Goal: Transaction & Acquisition: Purchase product/service

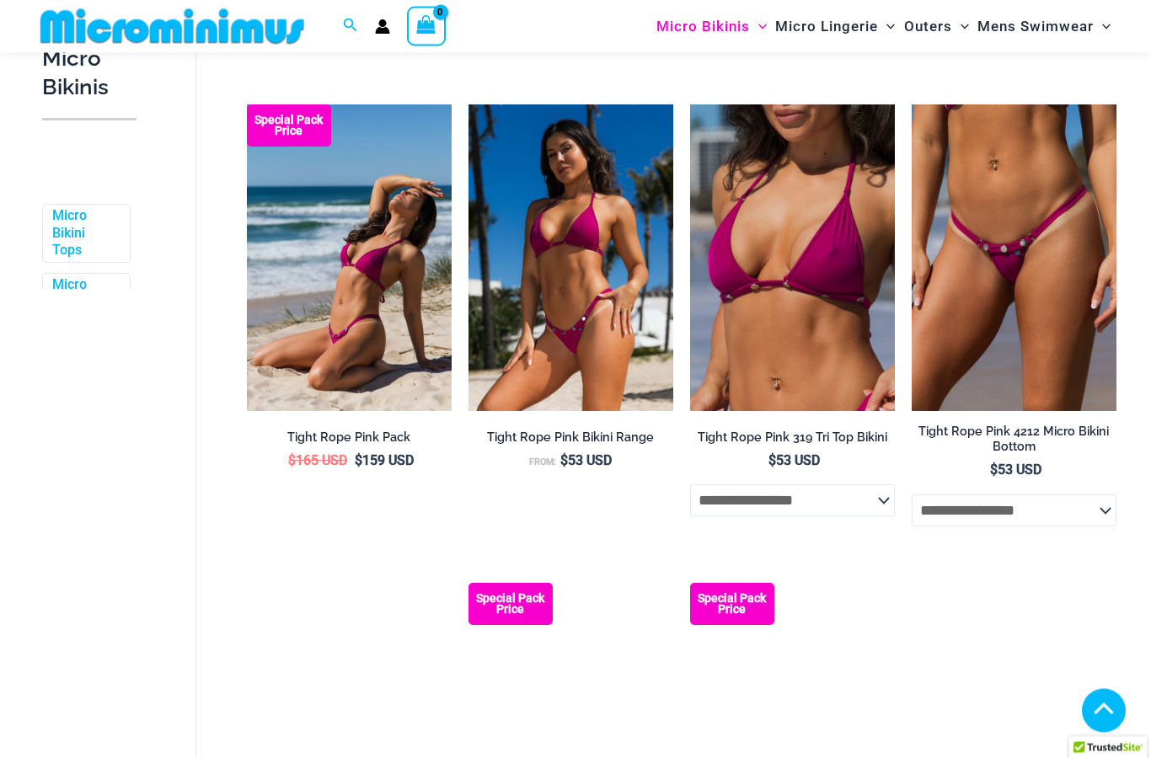
scroll to position [500, 0]
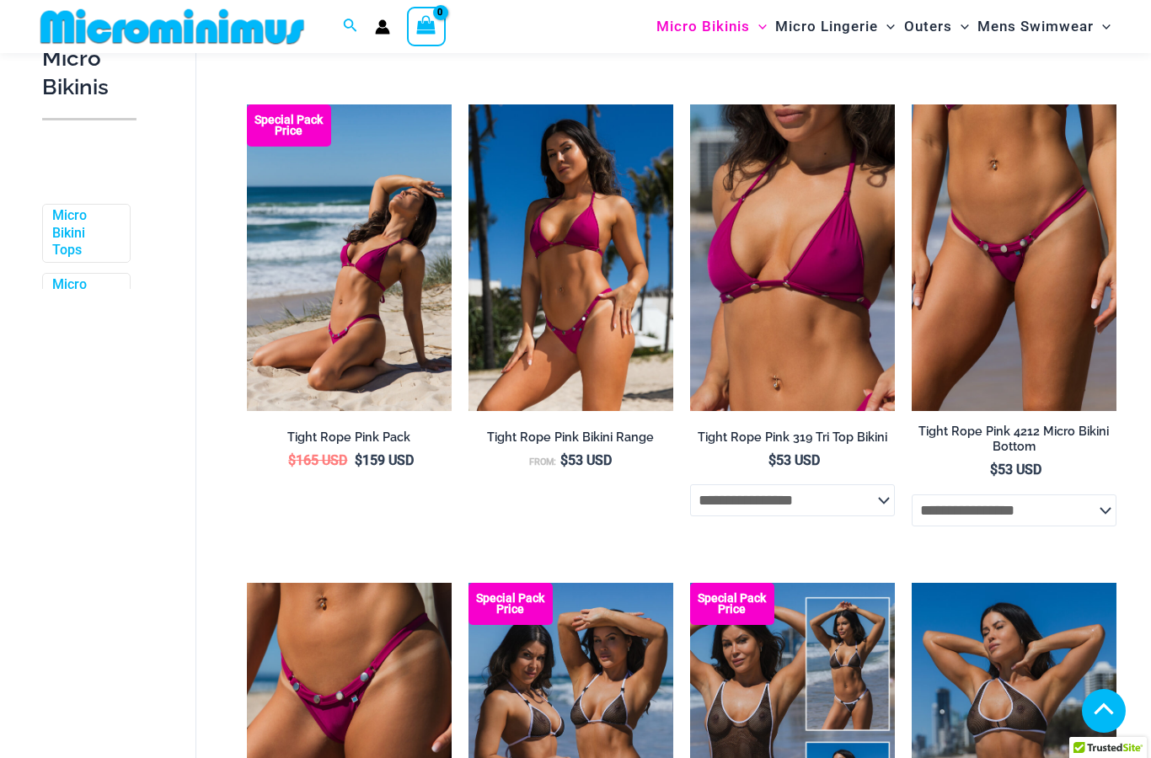
click at [532, 430] on h2 "Tight Rope Pink Bikini Range" at bounding box center [570, 438] width 205 height 16
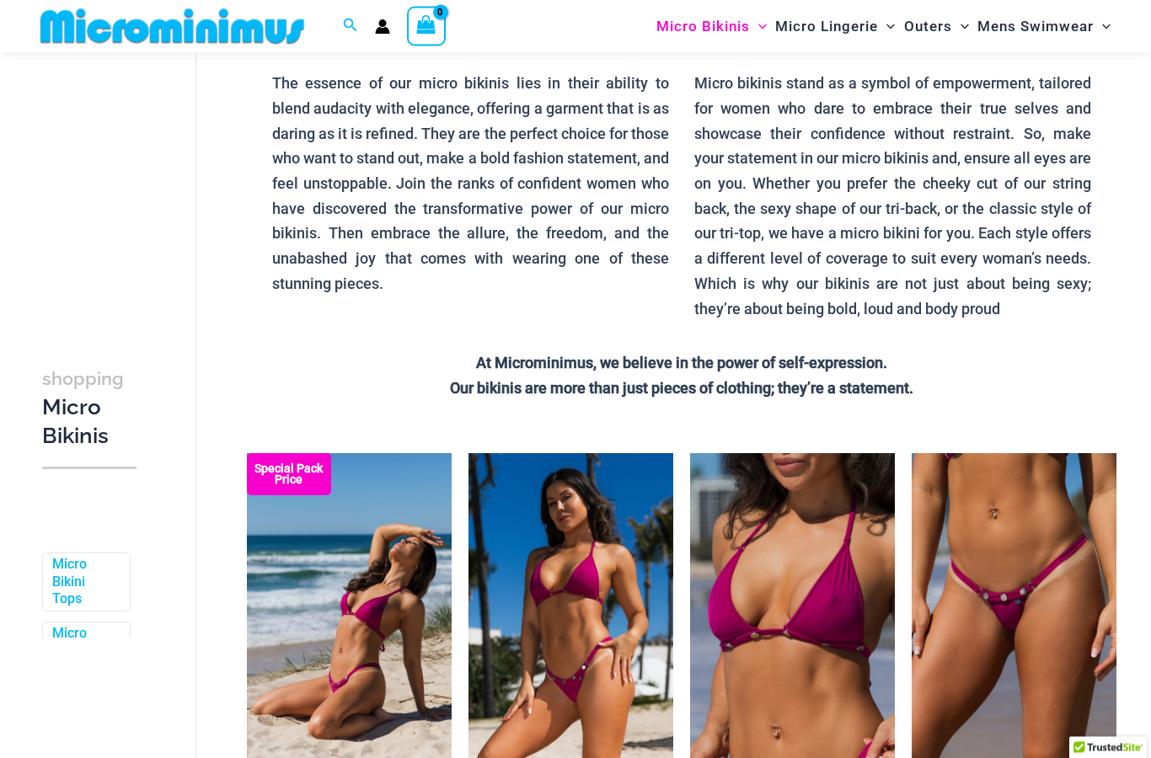
scroll to position [0, 0]
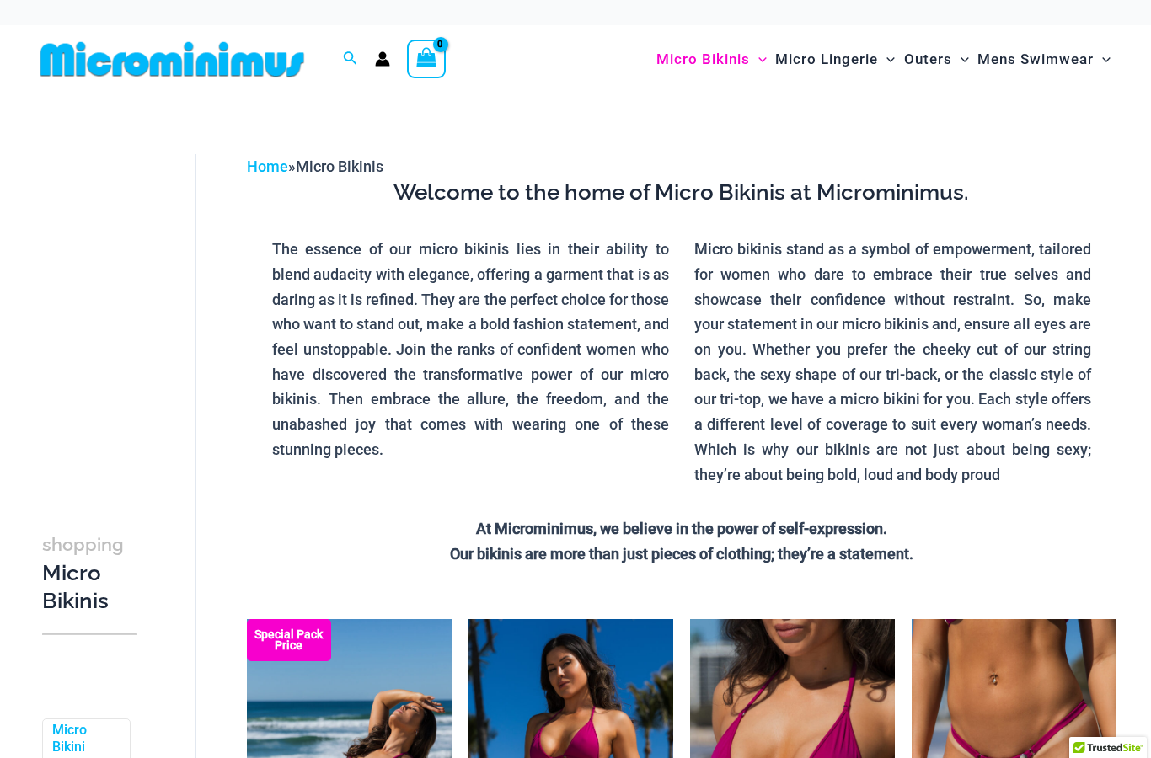
click at [124, 67] on img at bounding box center [172, 59] width 277 height 38
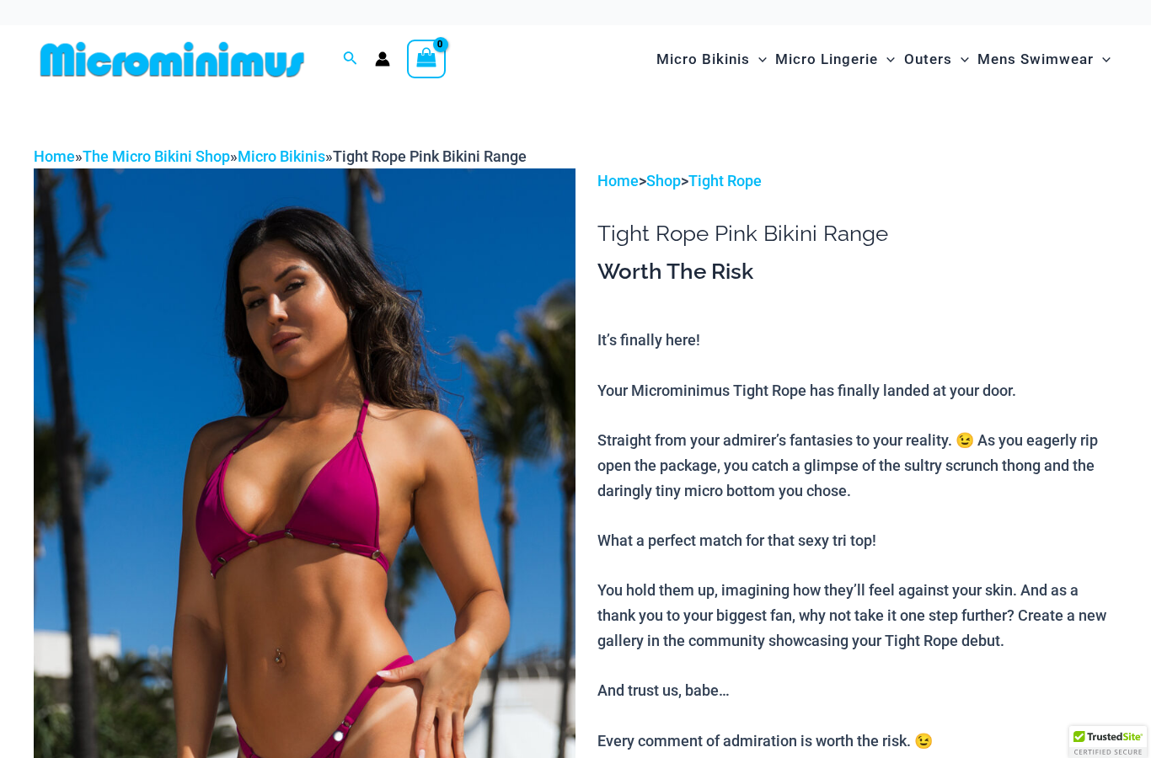
click at [269, 404] on img at bounding box center [305, 574] width 542 height 813
click at [297, 441] on img at bounding box center [305, 574] width 542 height 813
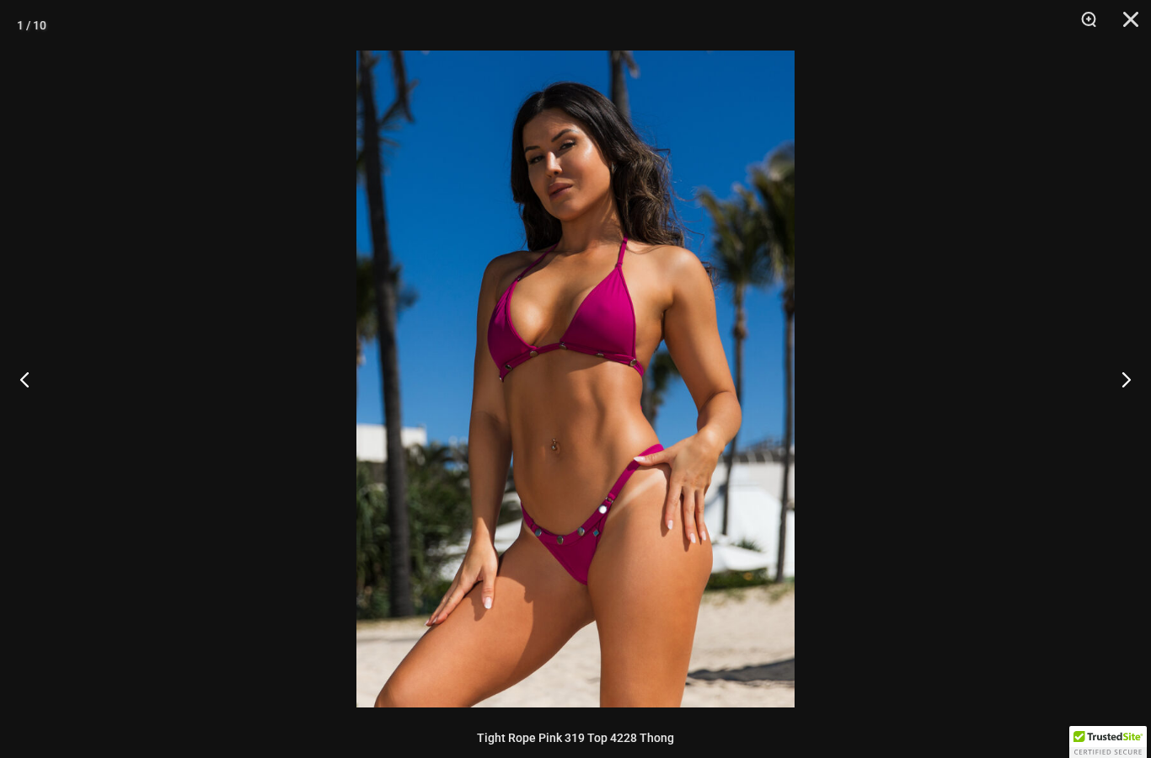
click at [1114, 374] on button "Next" at bounding box center [1119, 379] width 63 height 84
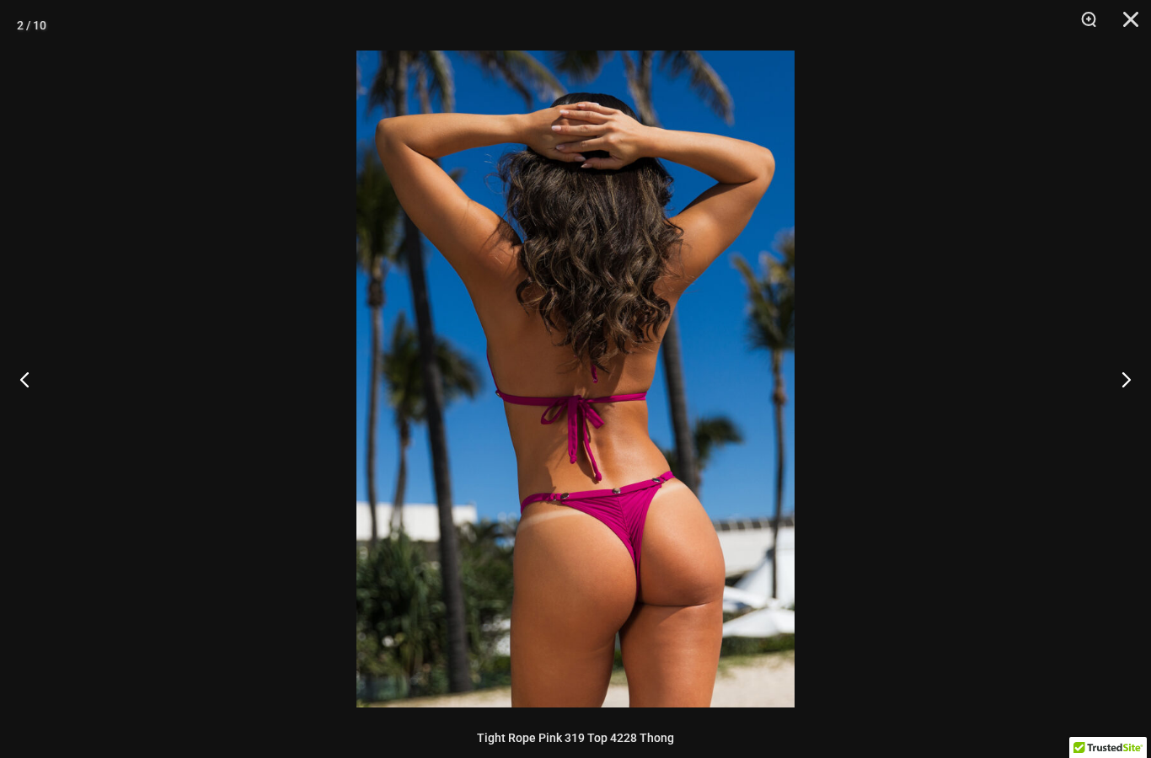
click at [1121, 379] on button "Next" at bounding box center [1119, 379] width 63 height 84
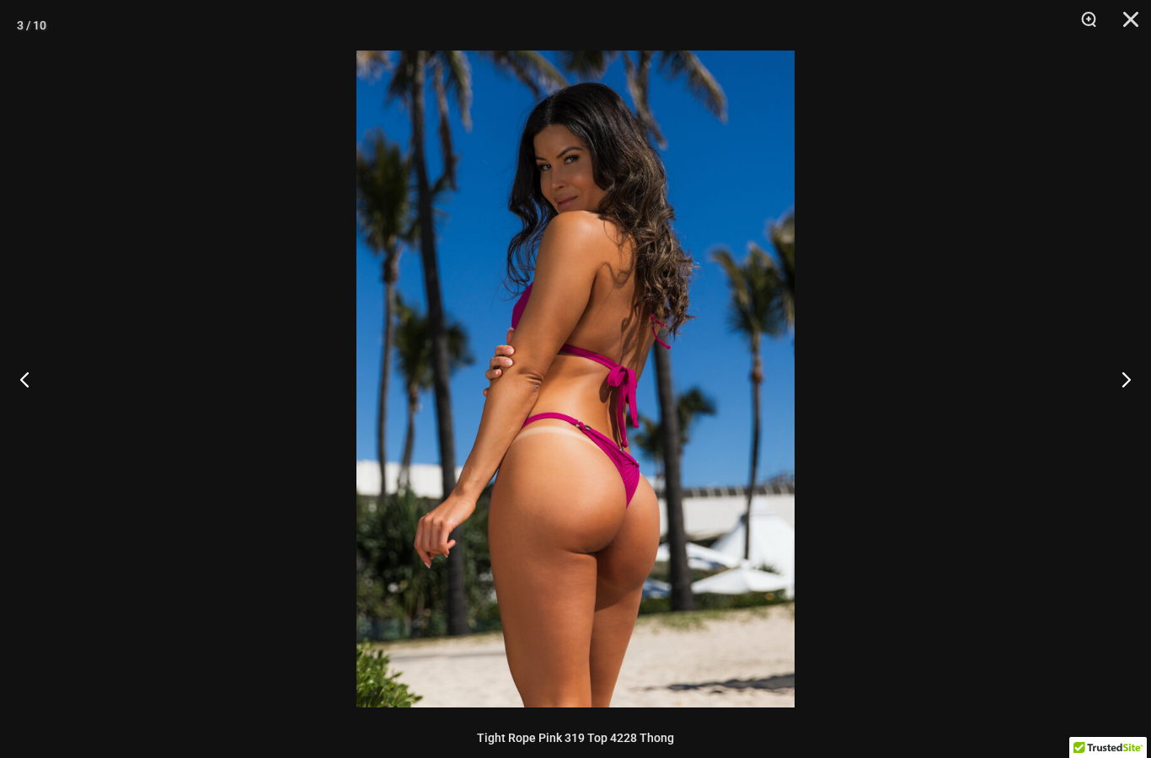
click at [1113, 369] on button "Next" at bounding box center [1119, 379] width 63 height 84
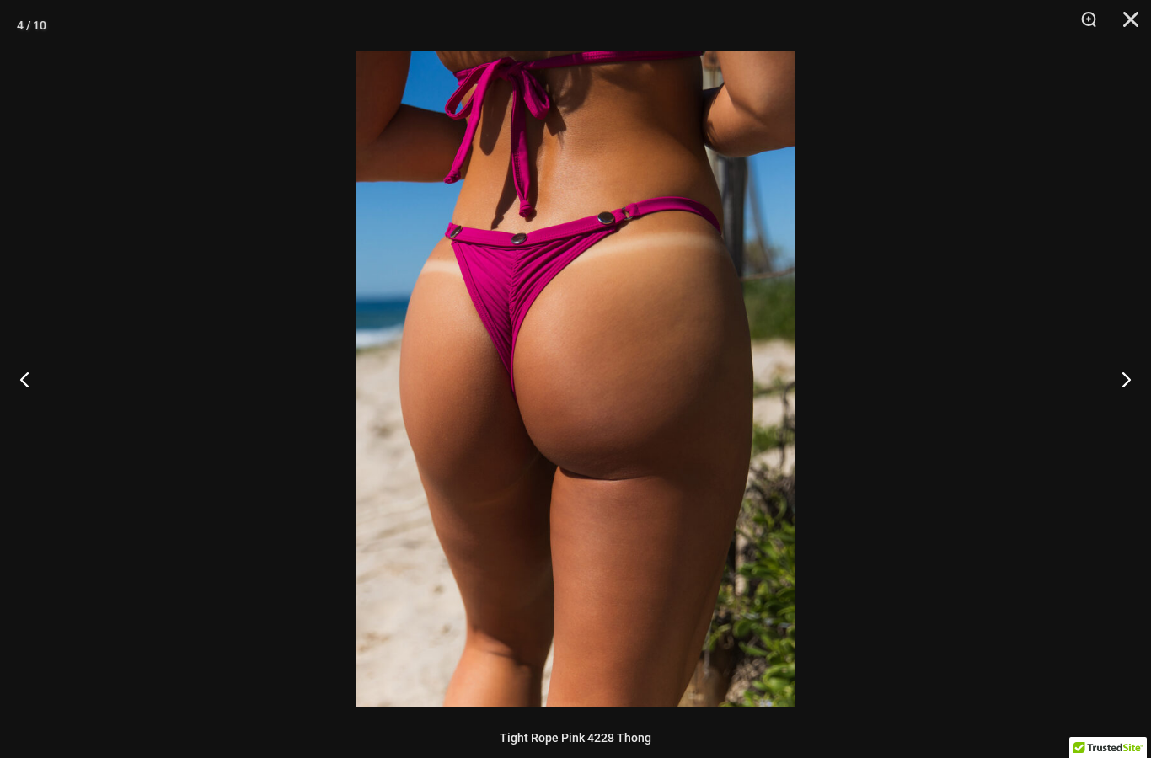
click at [1114, 367] on button "Next" at bounding box center [1119, 379] width 63 height 84
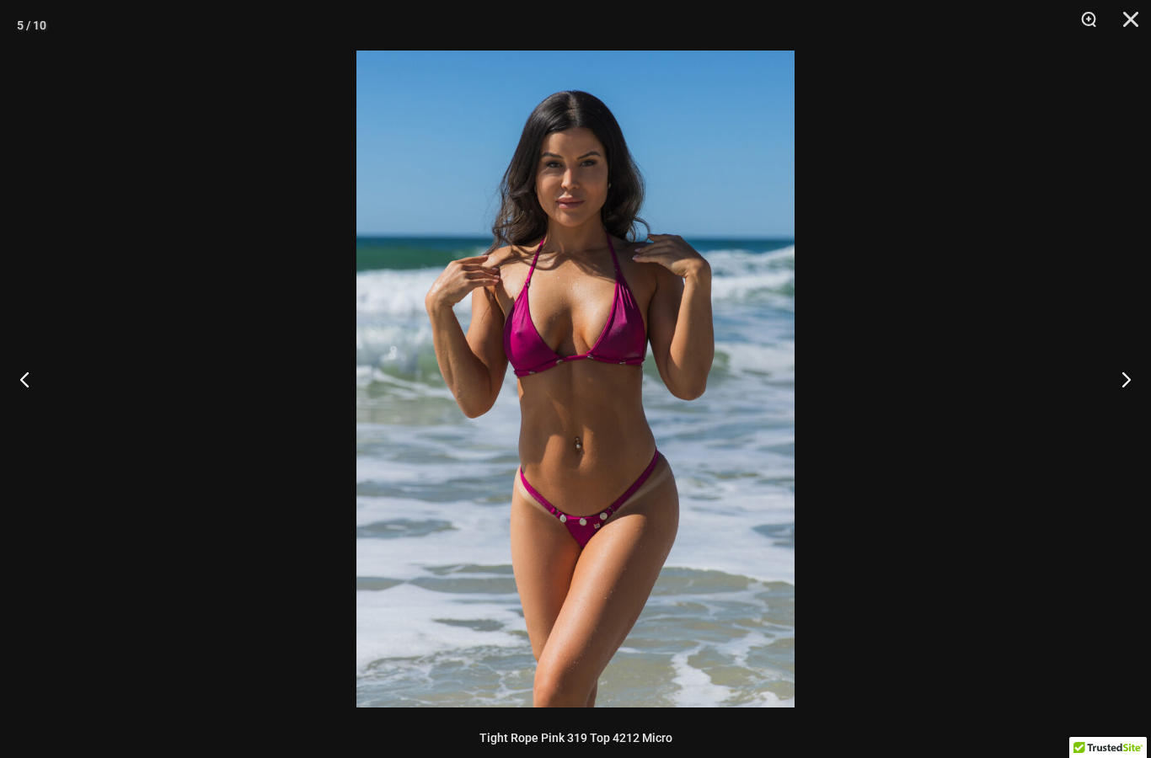
click at [1115, 363] on button "Next" at bounding box center [1119, 379] width 63 height 84
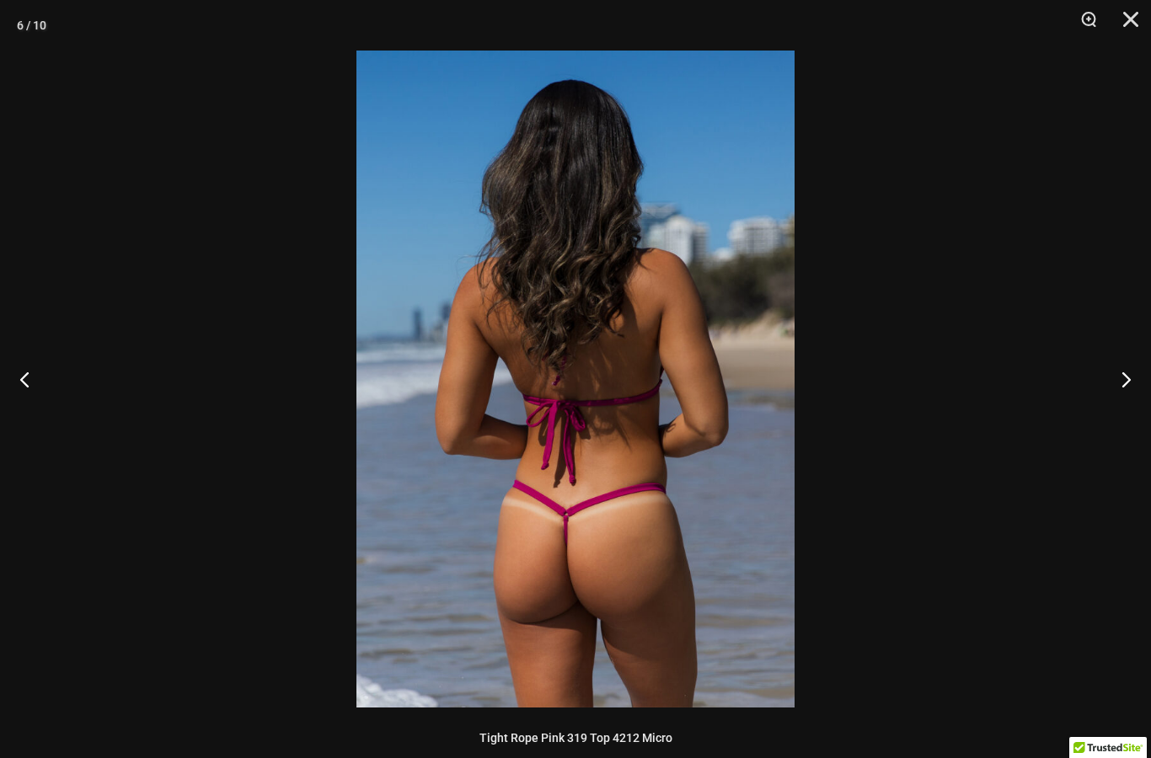
click at [1115, 367] on button "Next" at bounding box center [1119, 379] width 63 height 84
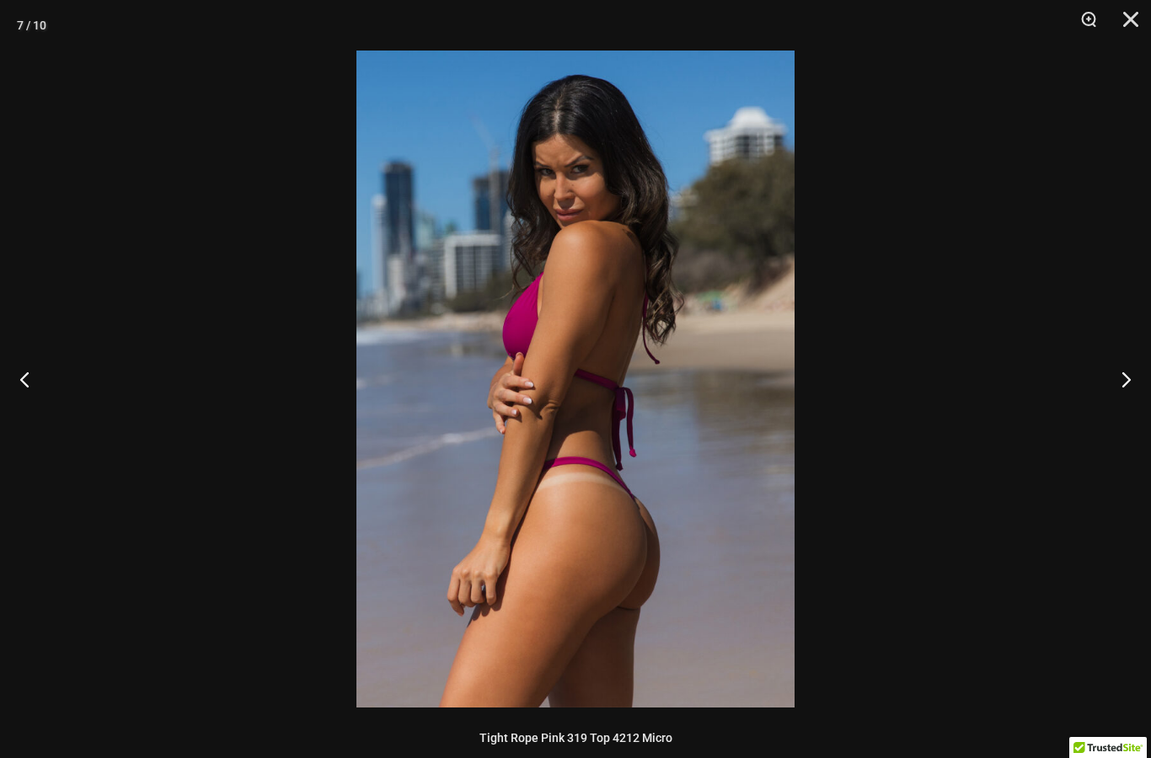
click at [1116, 369] on button "Next" at bounding box center [1119, 379] width 63 height 84
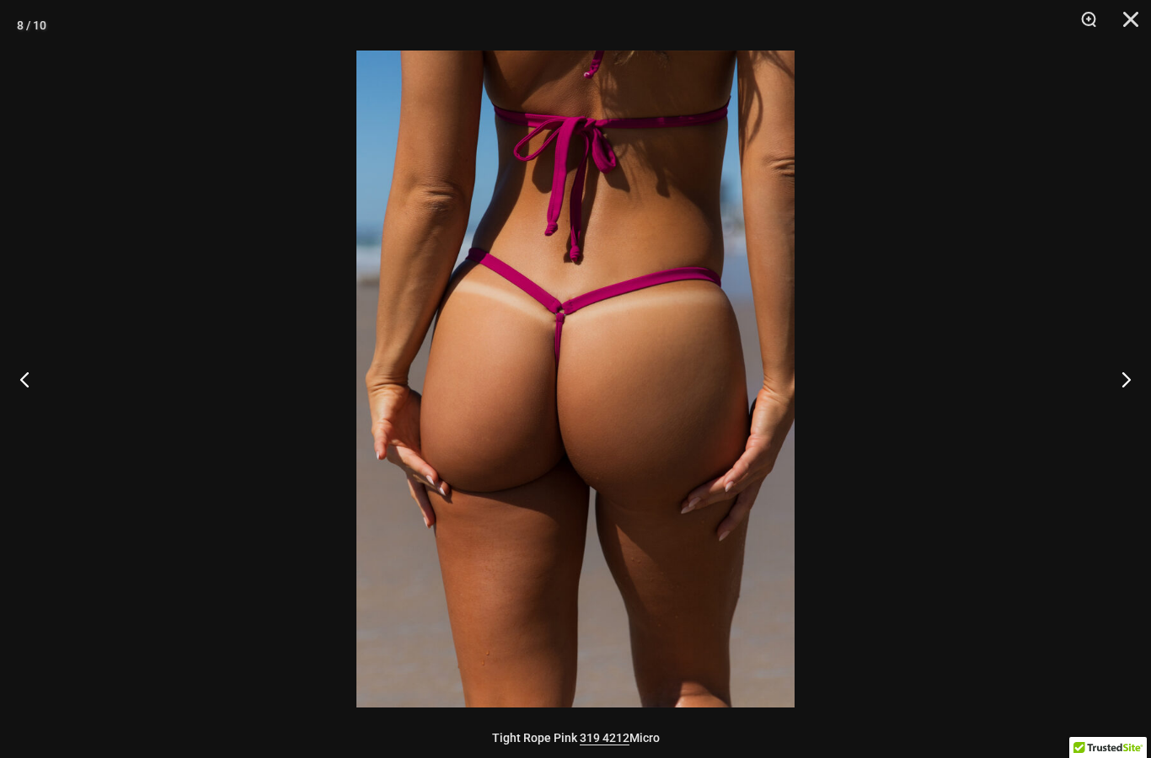
click at [1110, 370] on button "Next" at bounding box center [1119, 379] width 63 height 84
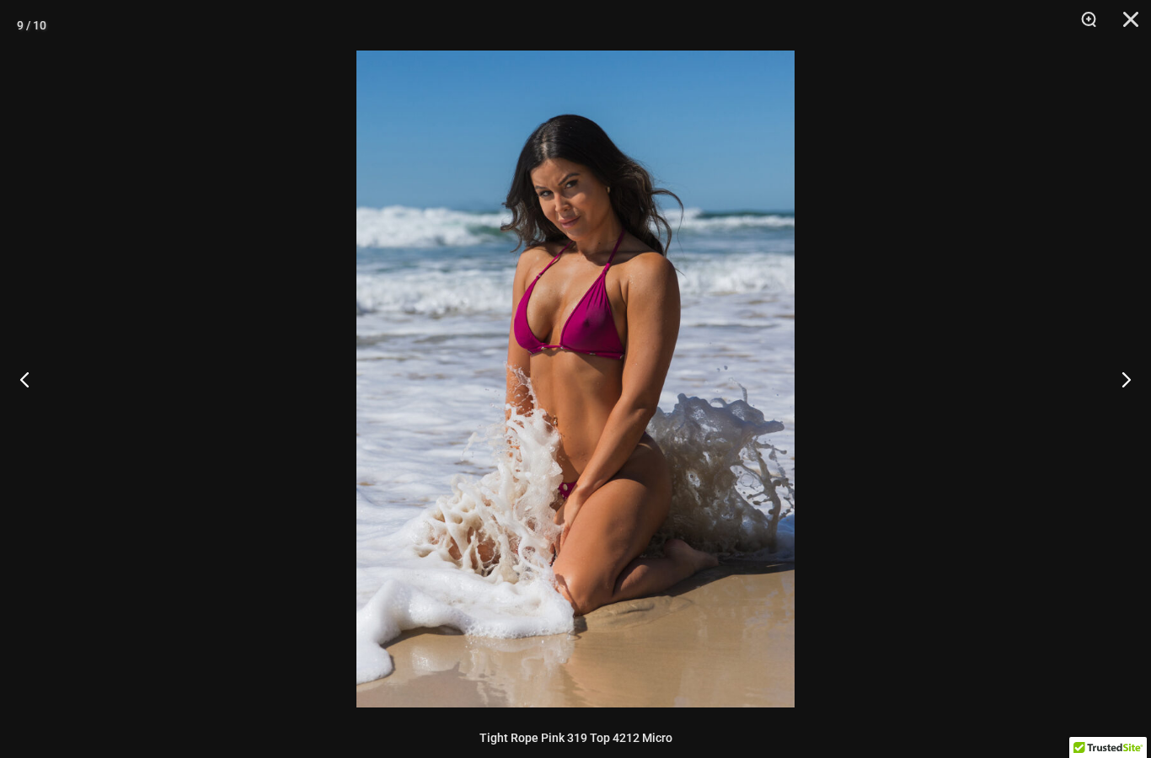
click at [1120, 366] on button "Next" at bounding box center [1119, 379] width 63 height 84
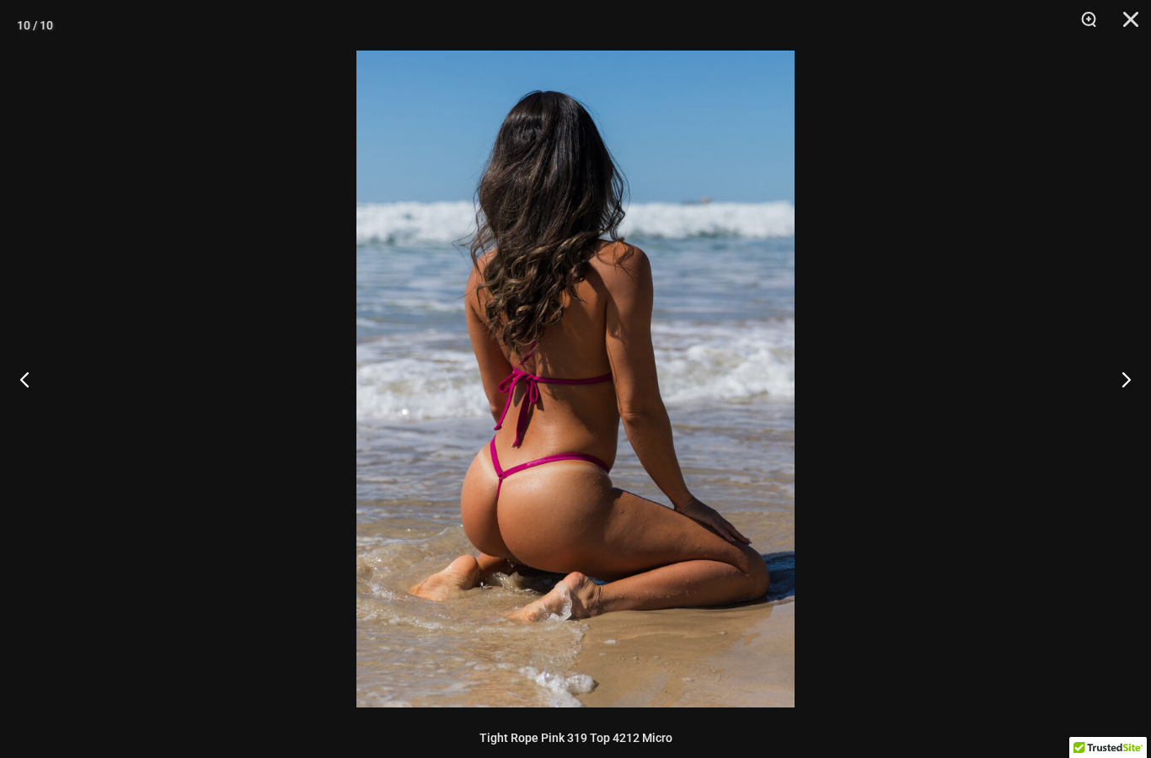
click at [1135, 25] on button "Close" at bounding box center [1125, 25] width 42 height 51
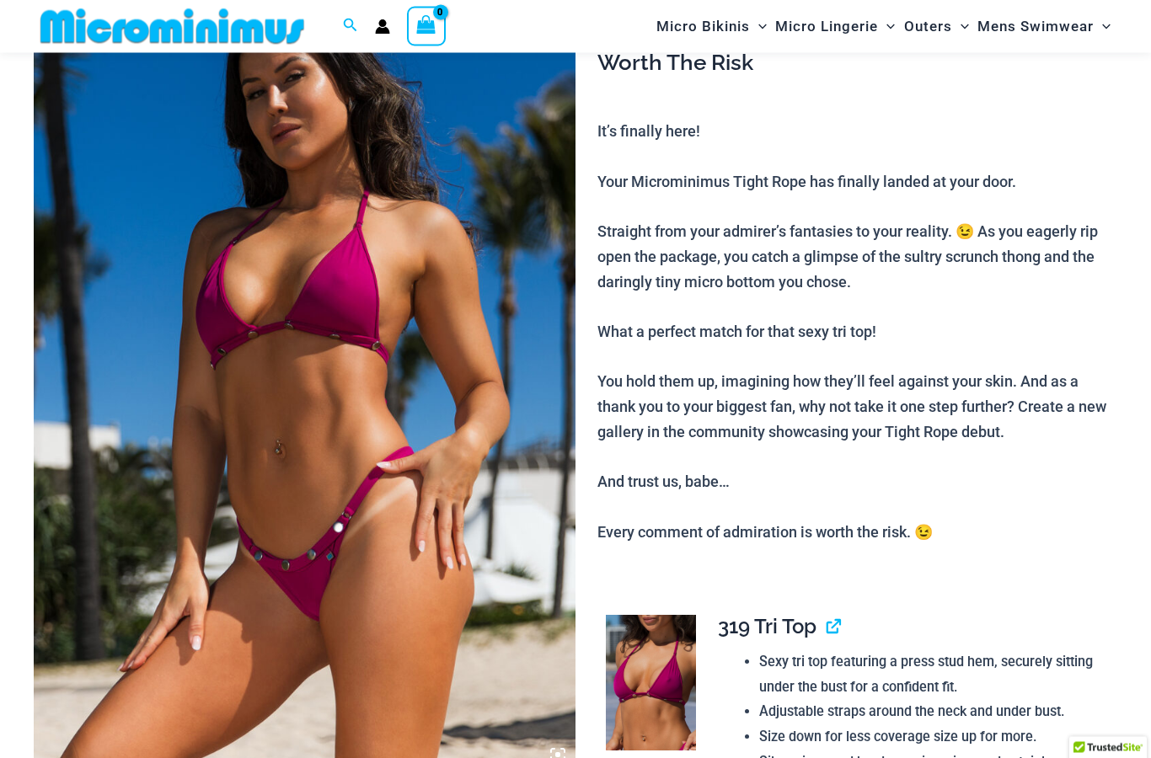
scroll to position [158, 0]
